Goal: Transaction & Acquisition: Purchase product/service

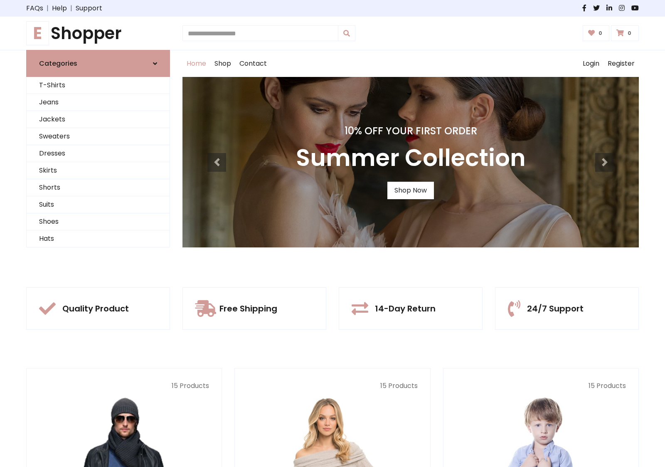
click at [333, 233] on div "10% Off Your First Order Autumn Collection Shop Now 10% Off Your First Order Su…" at bounding box center [411, 162] width 457 height 170
click at [333, 233] on div "10% Off Your First Order Summer Collection Shop Now" at bounding box center [411, 162] width 457 height 170
click at [410, 190] on link "Shop Now" at bounding box center [411, 190] width 47 height 17
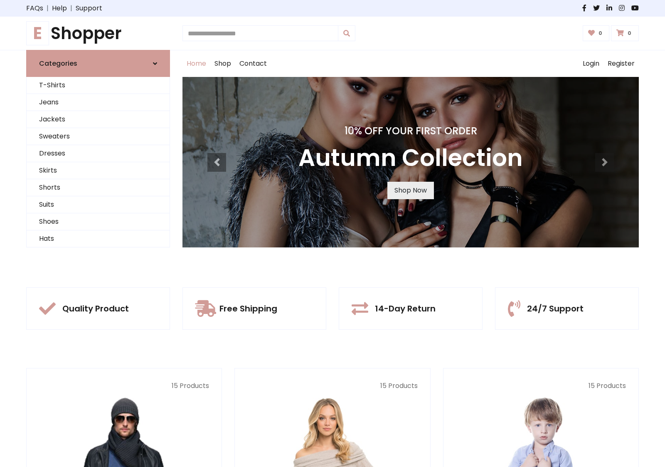
click at [410, 190] on link "Shop Now" at bounding box center [411, 190] width 47 height 17
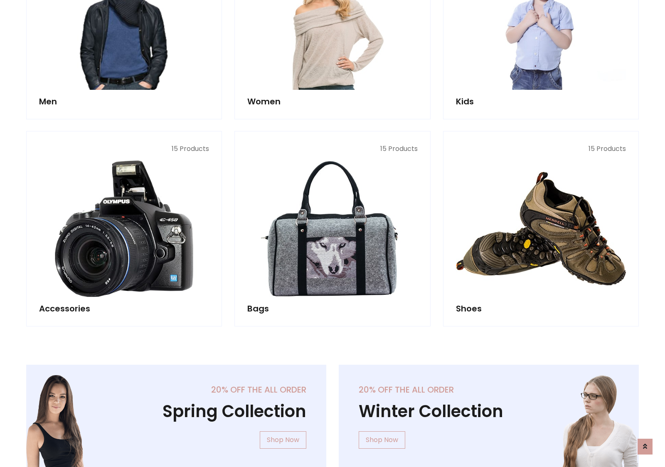
scroll to position [829, 0]
